Goal: Check status: Check status

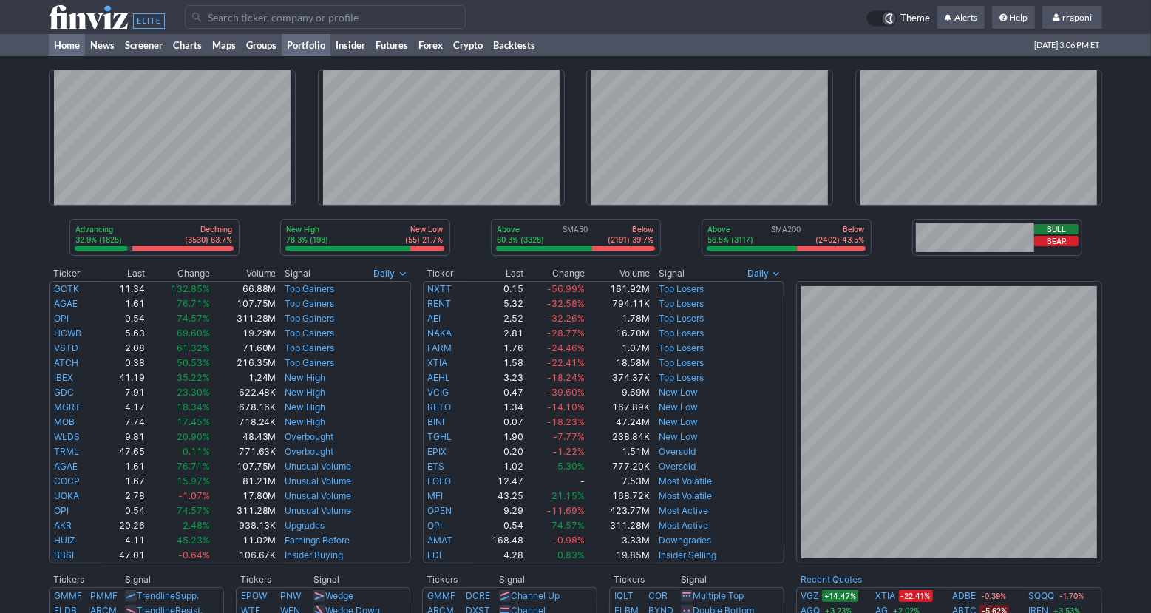
click at [321, 47] on link "Portfolio" at bounding box center [306, 45] width 49 height 22
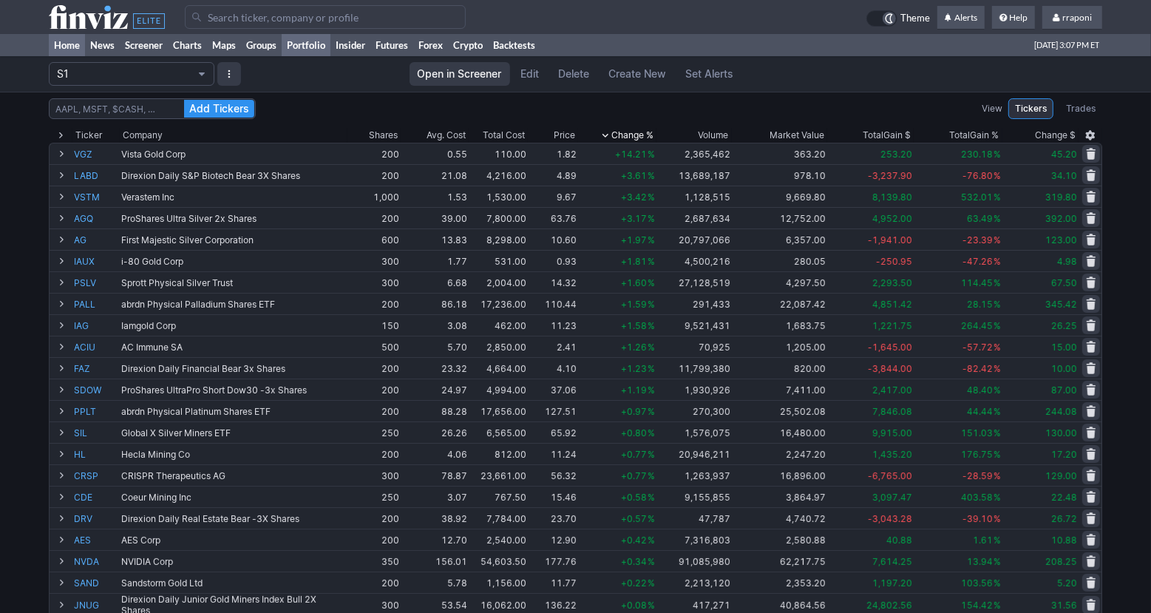
click at [72, 50] on link "Home" at bounding box center [67, 45] width 36 height 22
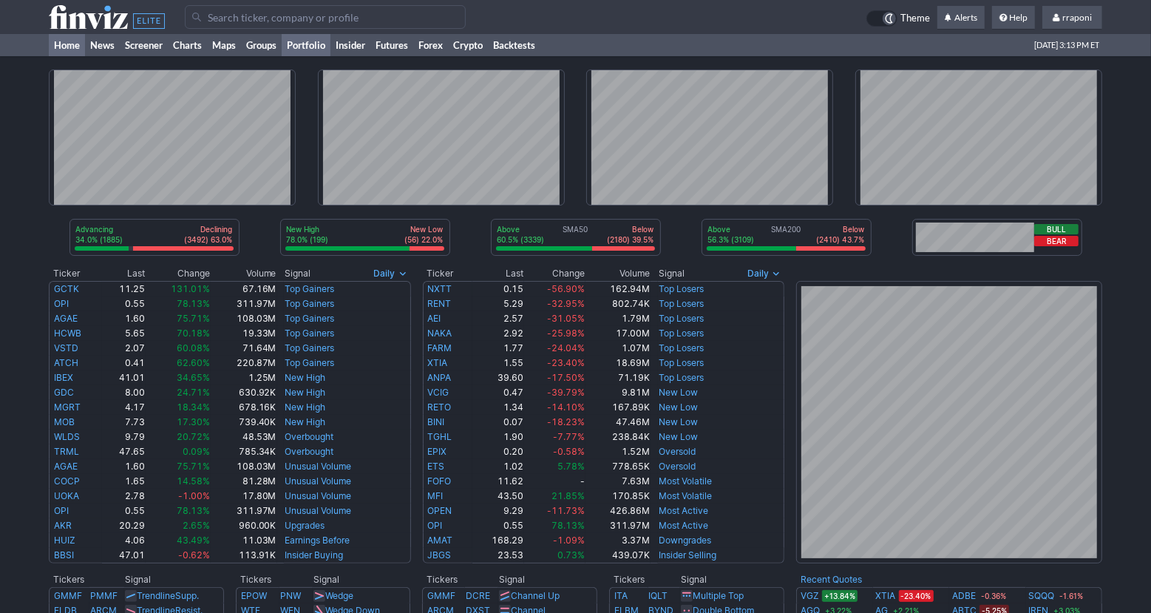
click at [302, 44] on link "Portfolio" at bounding box center [306, 45] width 49 height 22
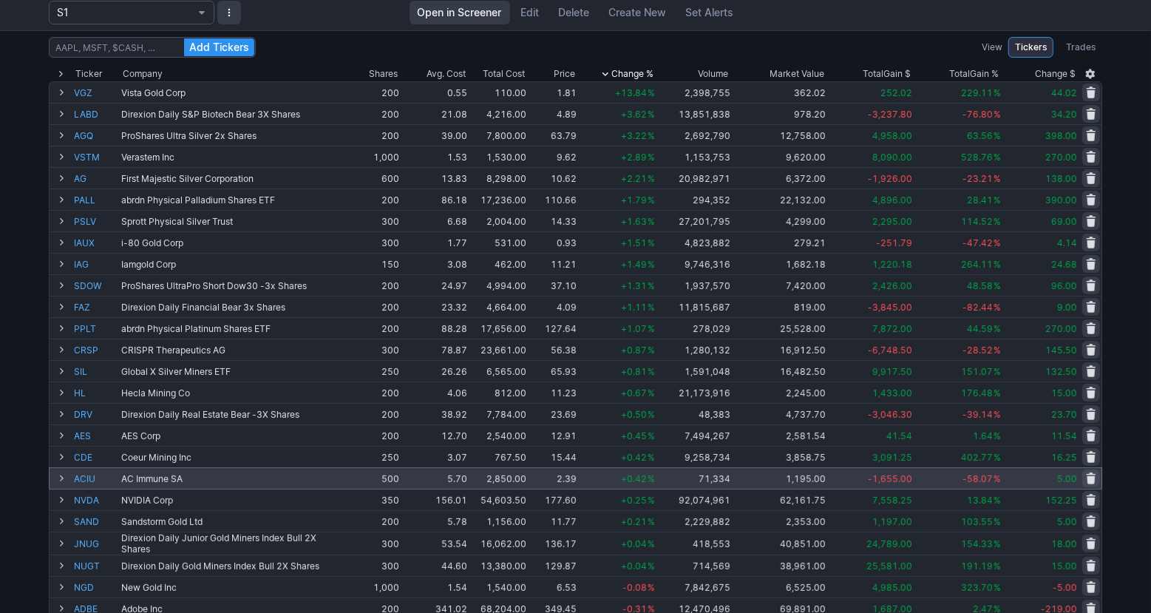
scroll to position [261, 0]
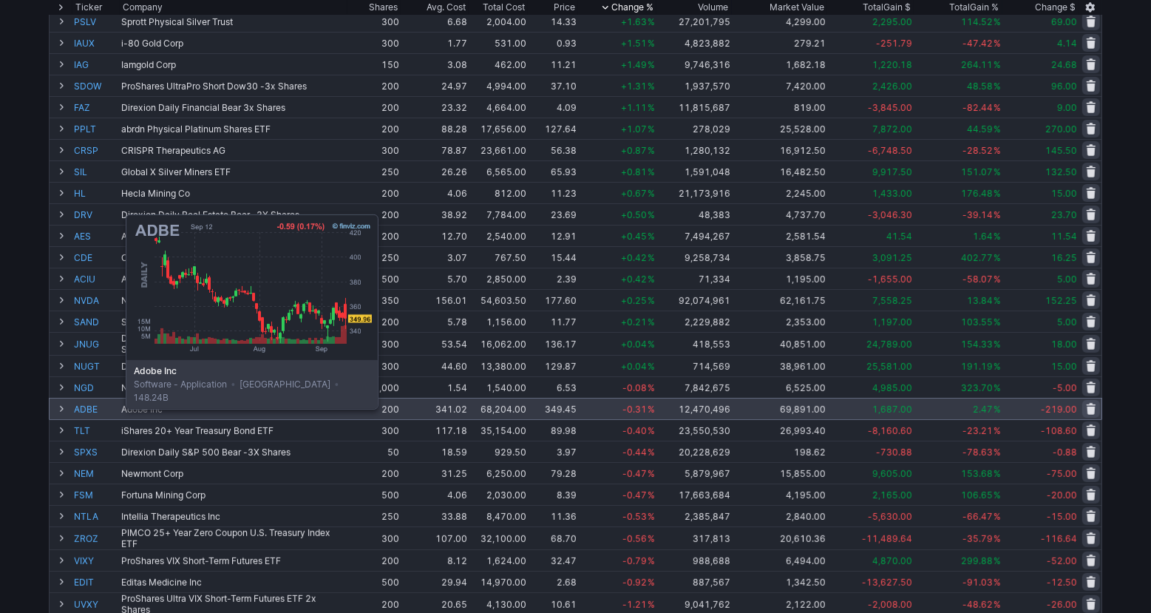
click at [89, 407] on link "ADBE" at bounding box center [96, 409] width 44 height 21
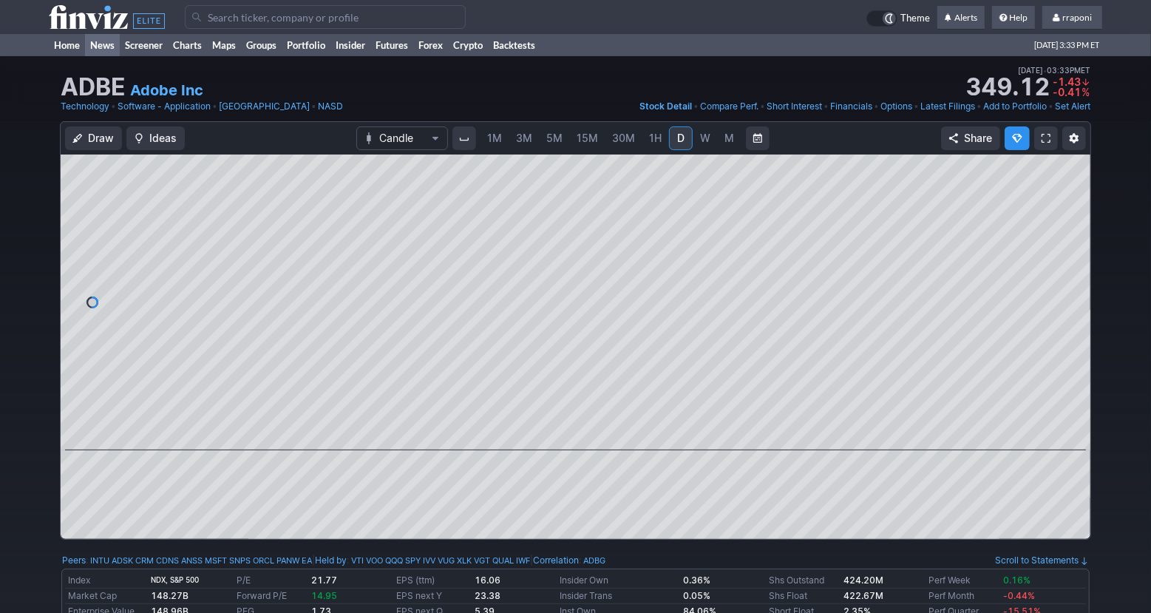
click at [85, 46] on link "News" at bounding box center [102, 45] width 35 height 22
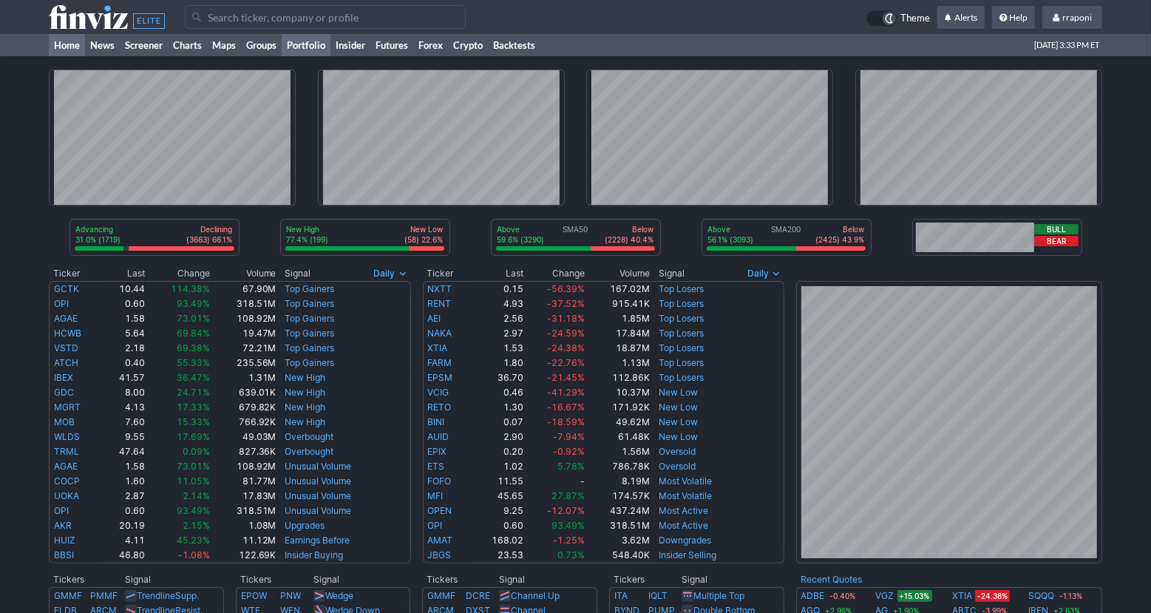
click at [327, 51] on link "Portfolio" at bounding box center [306, 45] width 49 height 22
